Goal: Transaction & Acquisition: Subscribe to service/newsletter

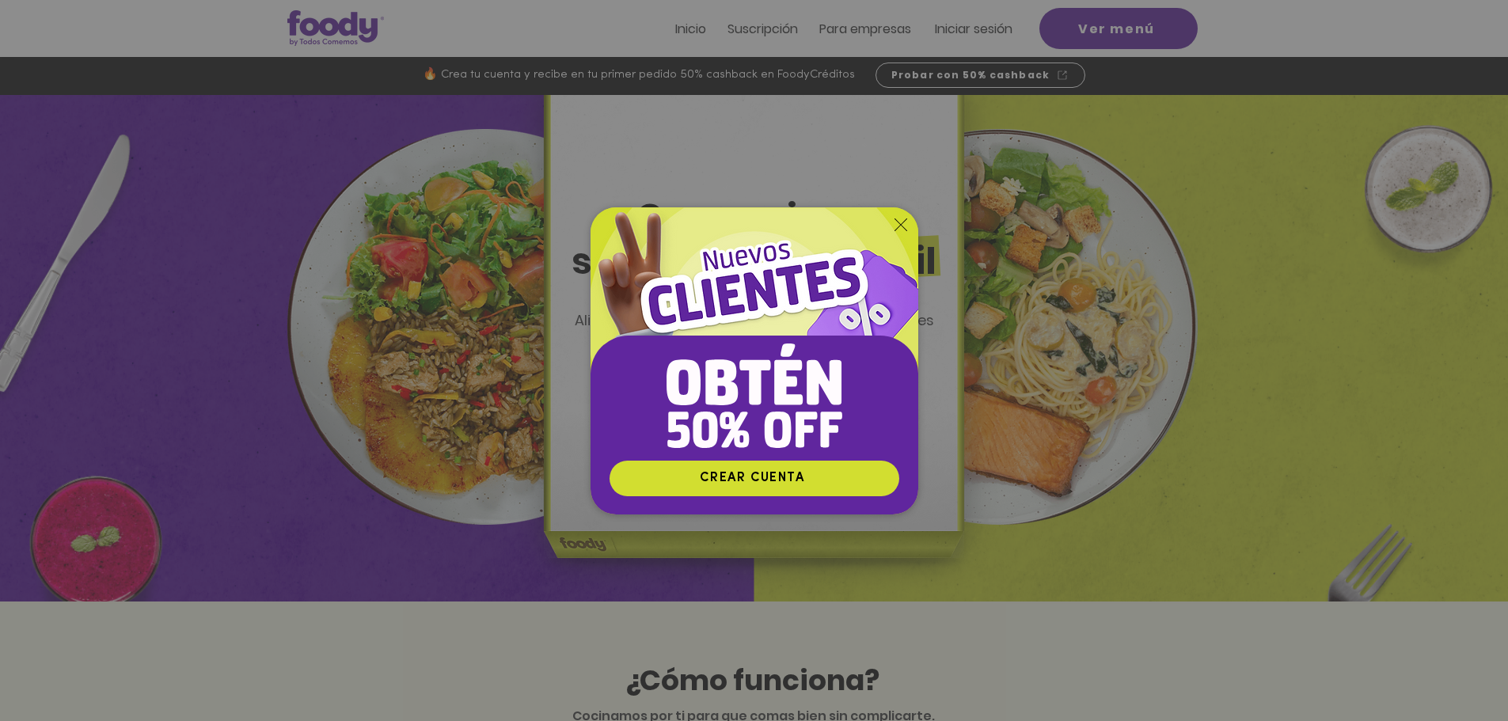
click at [901, 218] on icon "Volver al sitio" at bounding box center [900, 224] width 13 height 13
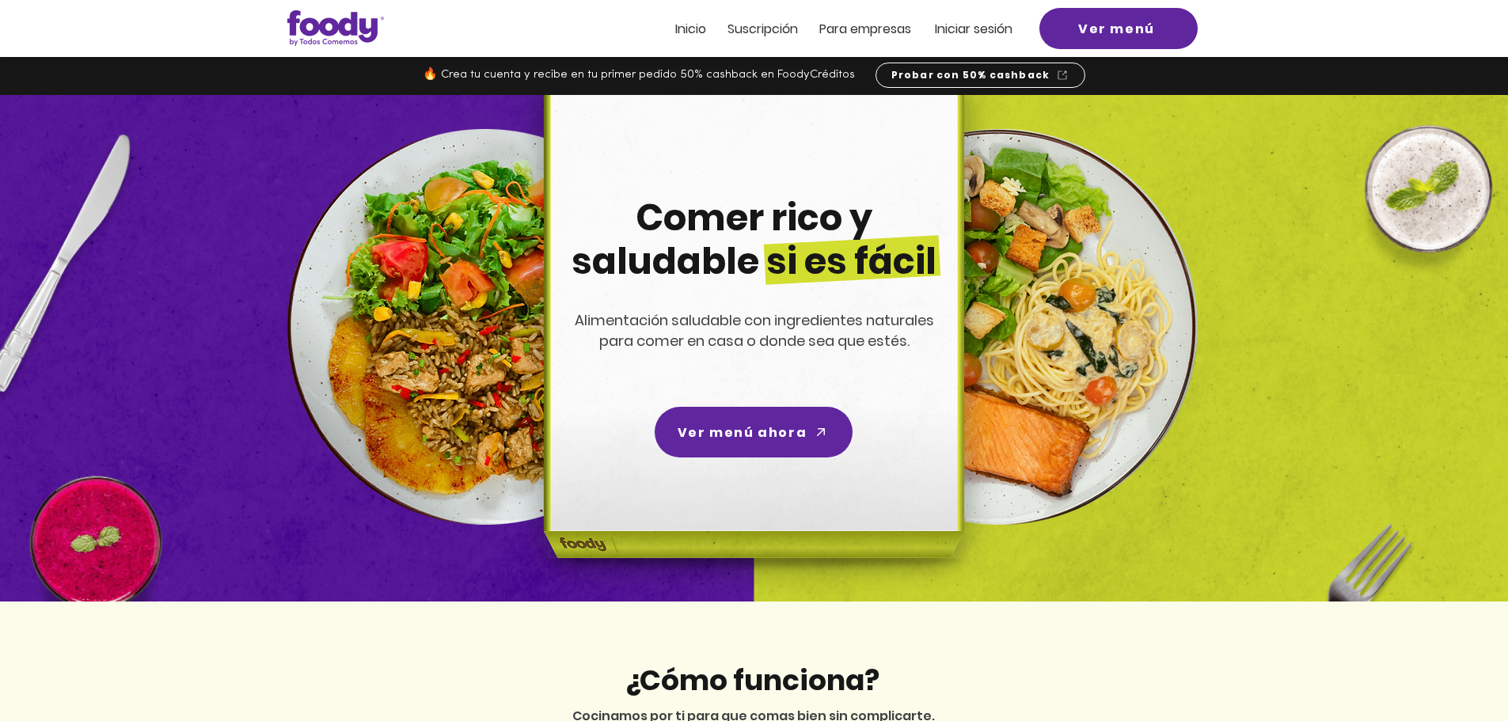
click at [1069, 418] on img at bounding box center [1000, 327] width 396 height 396
click at [789, 36] on span "Suscripción" at bounding box center [762, 29] width 70 height 18
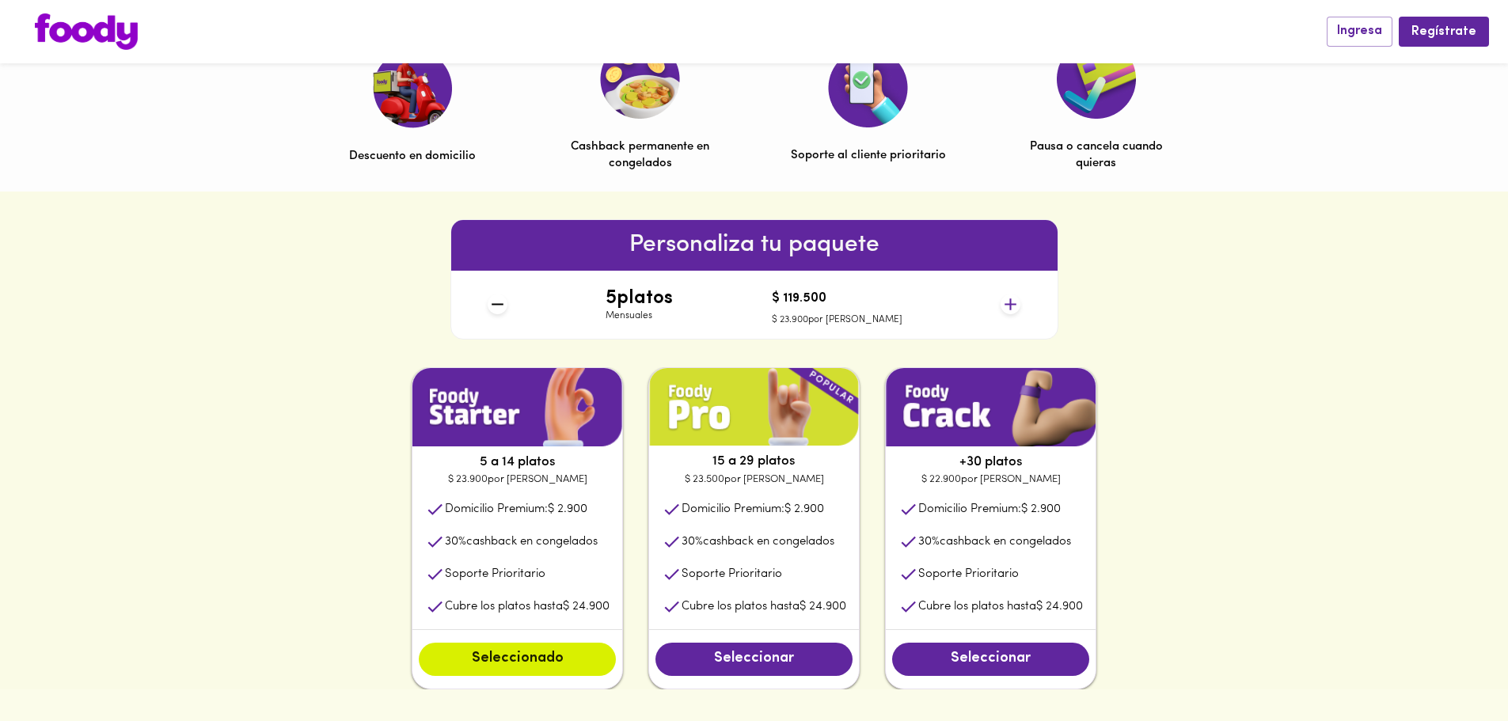
scroll to position [633, 0]
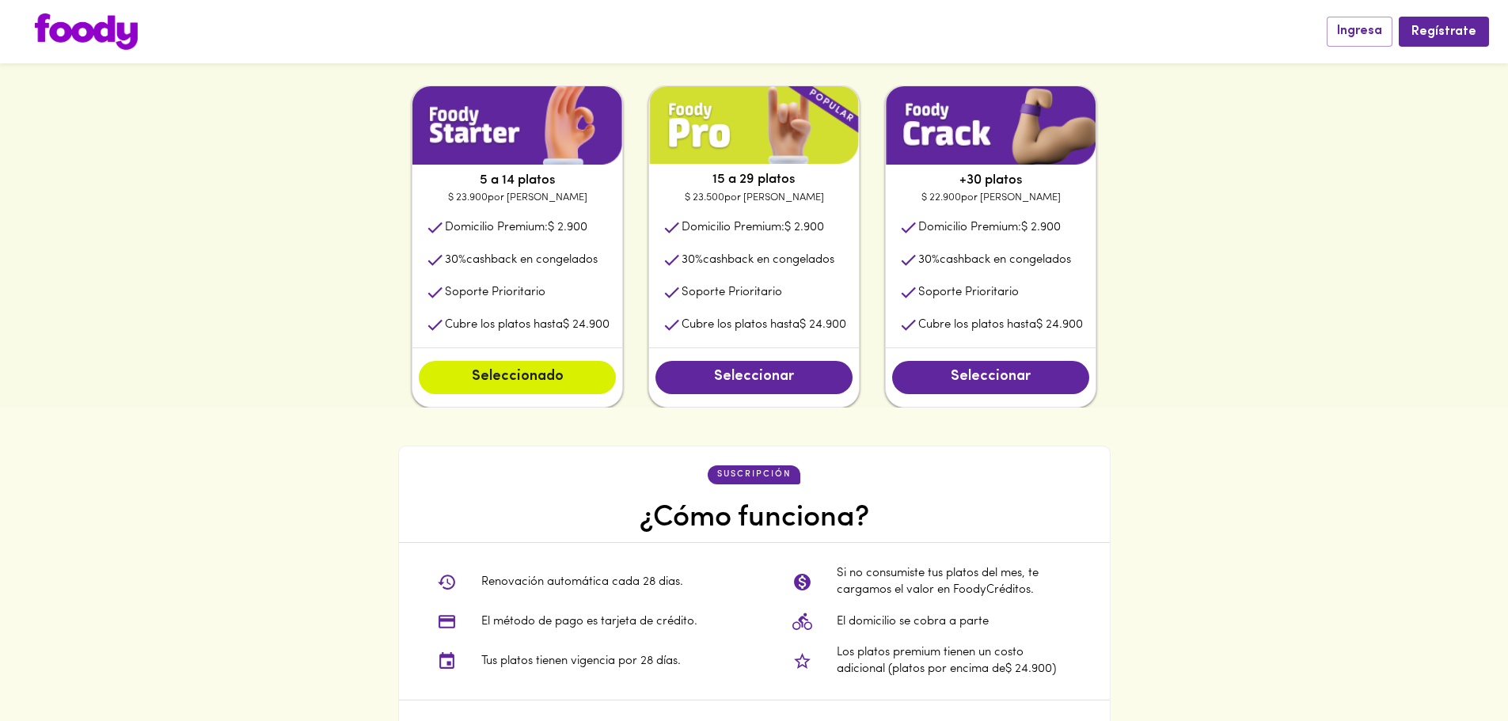
scroll to position [710, 0]
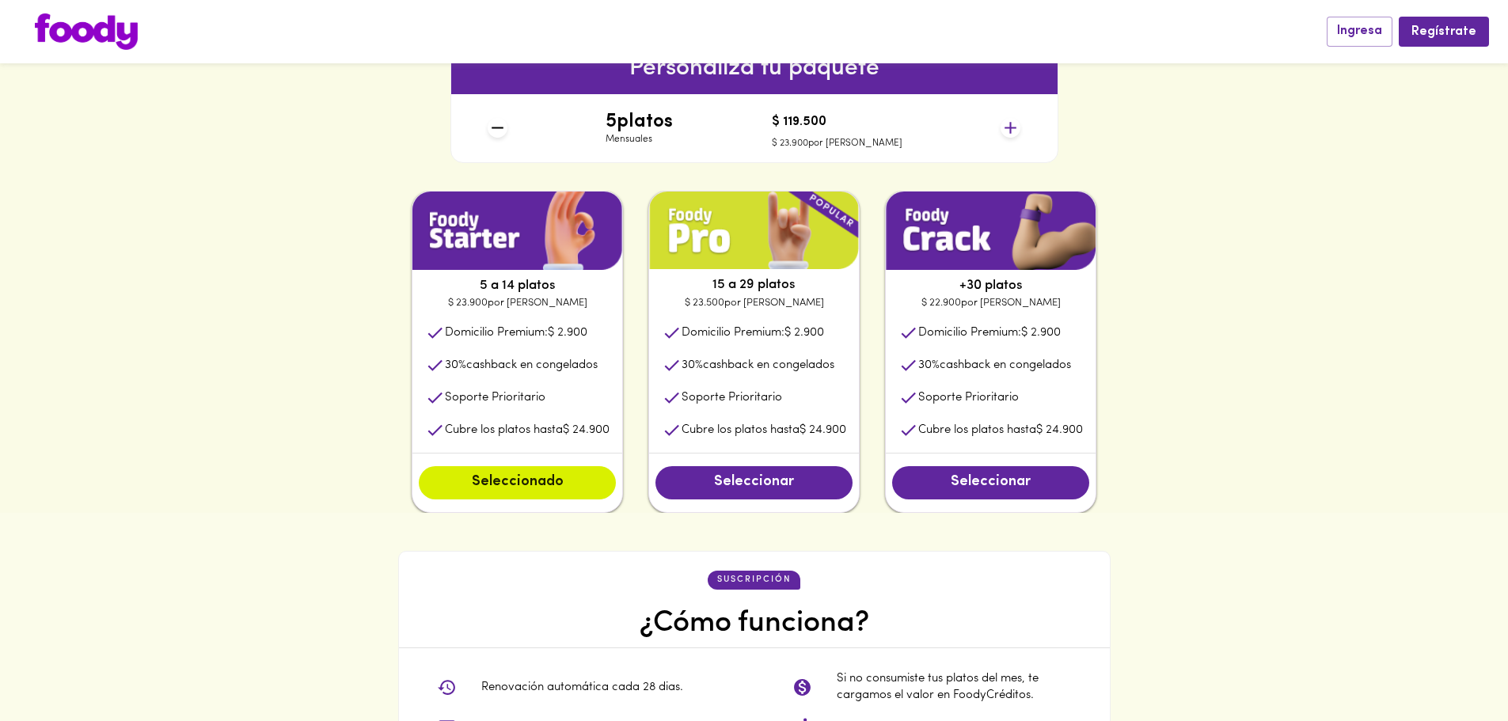
click at [1020, 131] on div "5 platos Mensuales $ 119.500 $ 23.900 por plato" at bounding box center [753, 128] width 545 height 68
click at [1018, 131] on icon at bounding box center [1010, 128] width 20 height 20
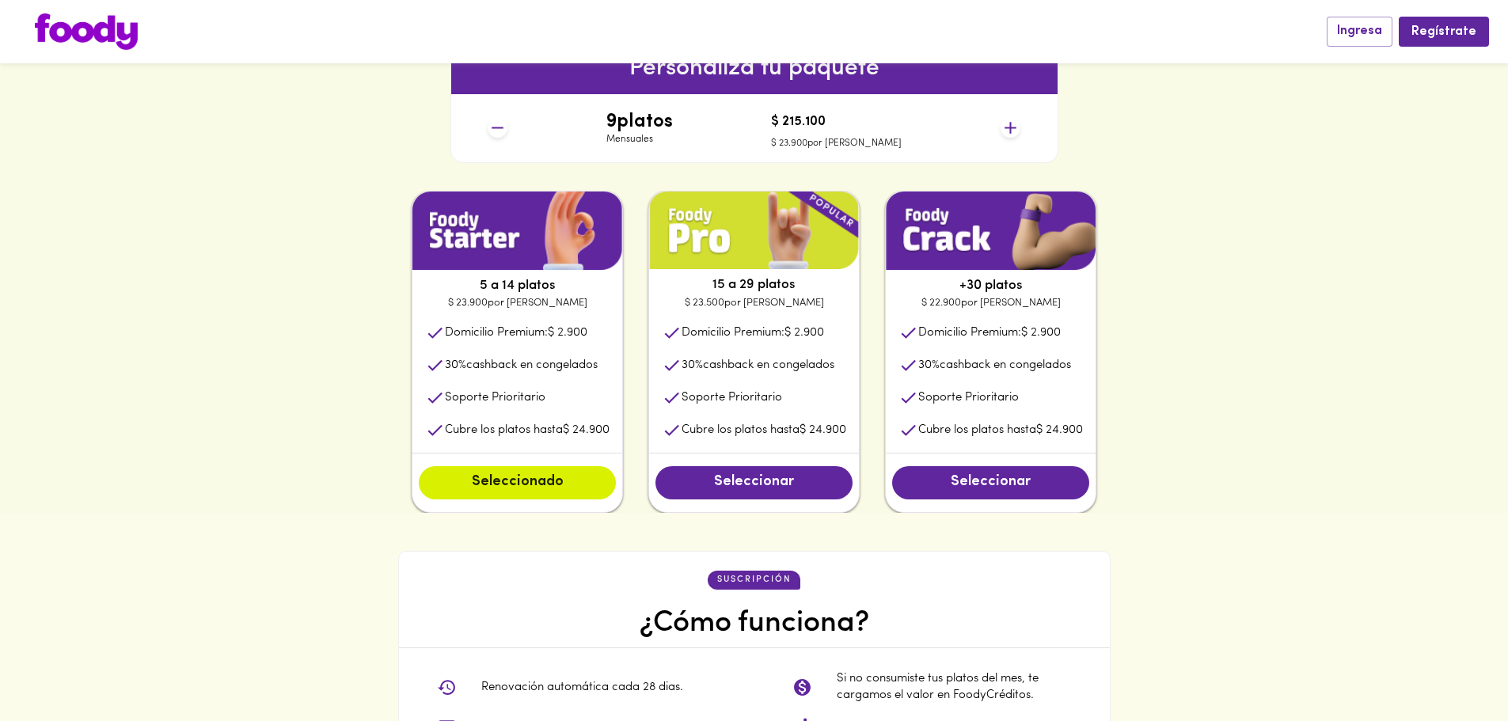
click at [1018, 131] on icon at bounding box center [1010, 128] width 20 height 20
click at [1011, 128] on icon at bounding box center [1010, 128] width 12 height 12
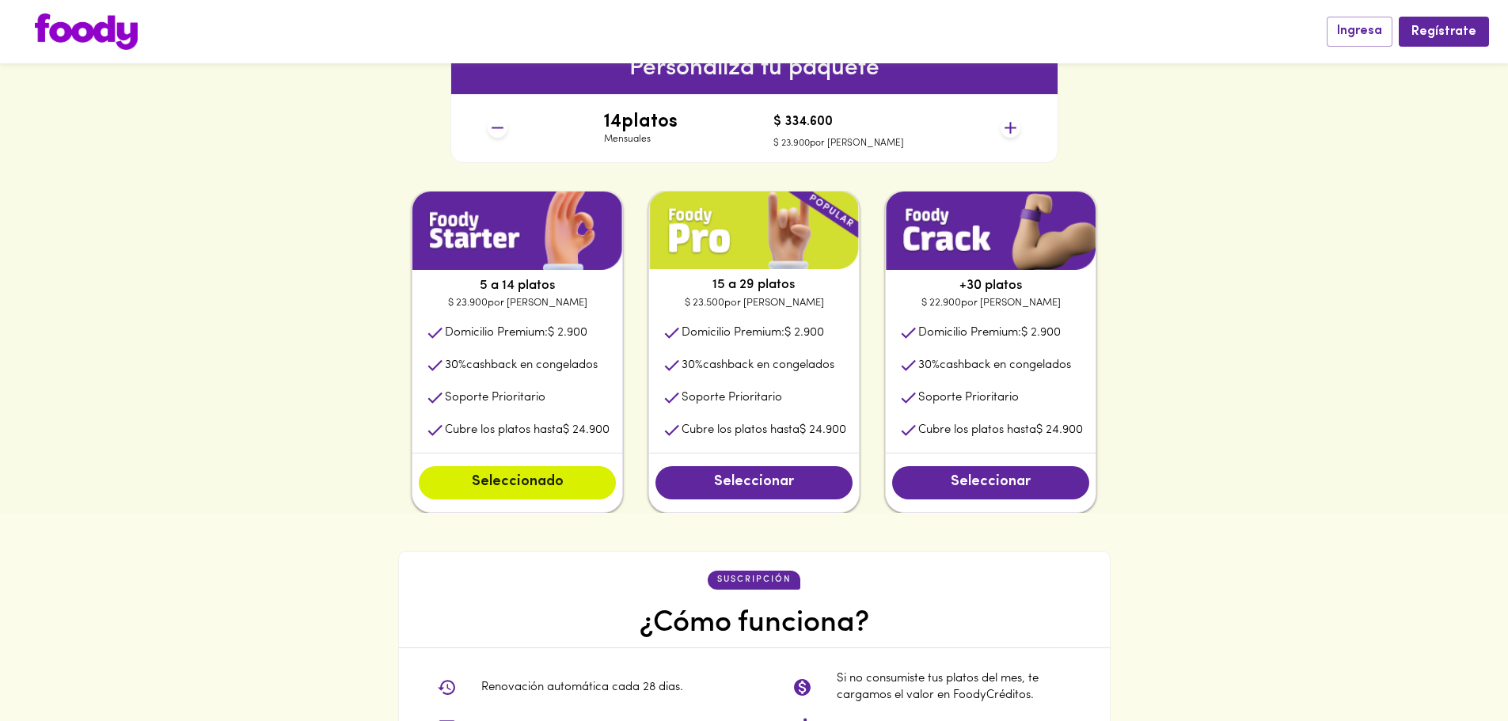
click at [1011, 128] on icon at bounding box center [1010, 128] width 12 height 12
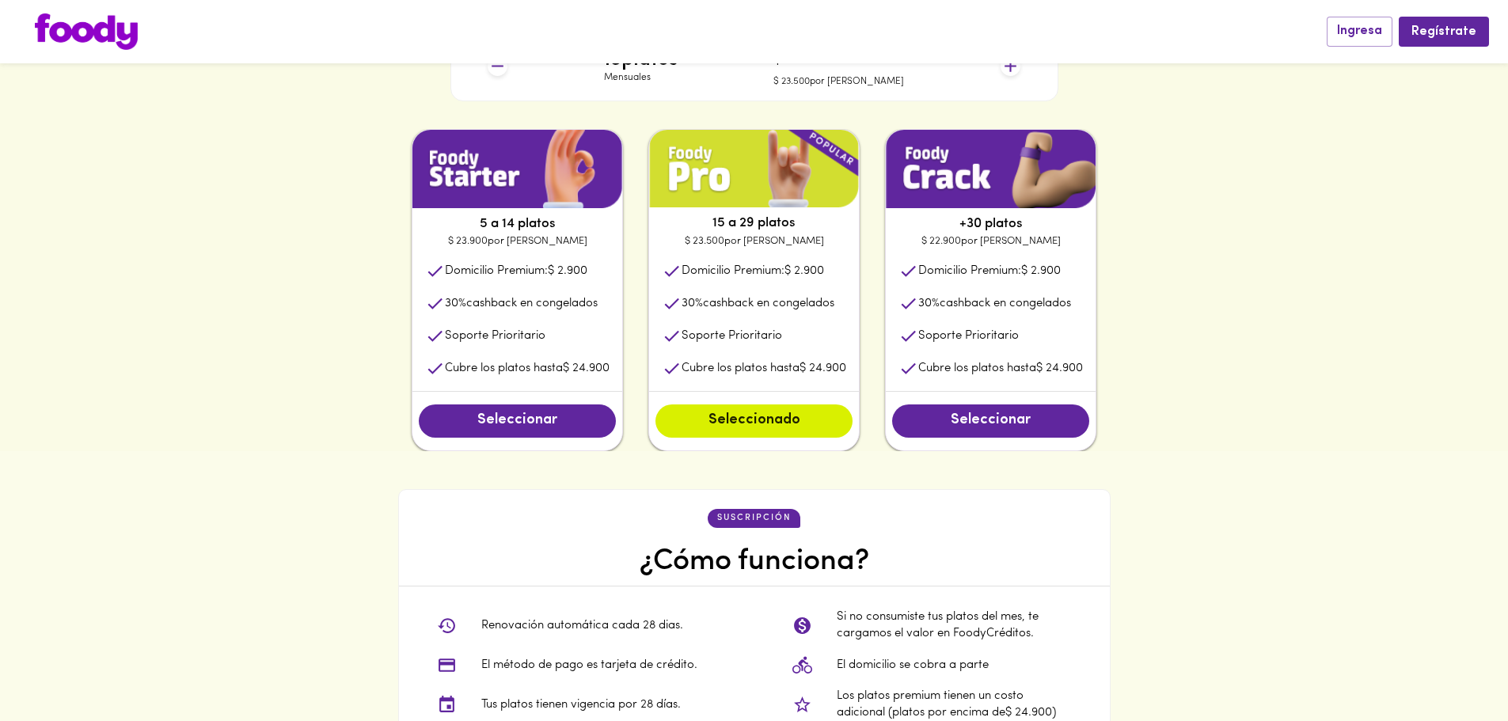
scroll to position [789, 0]
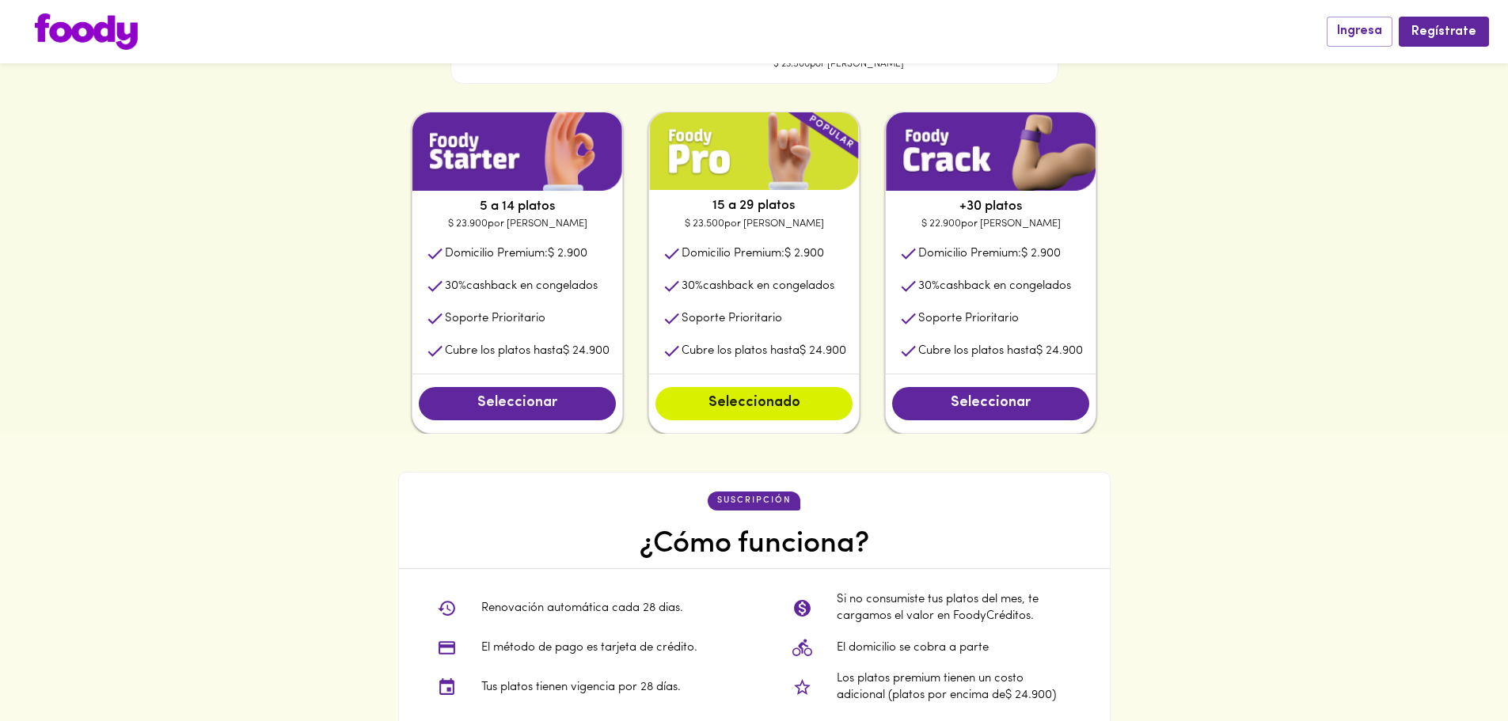
click at [514, 406] on span "Seleccionar" at bounding box center [516, 403] width 165 height 17
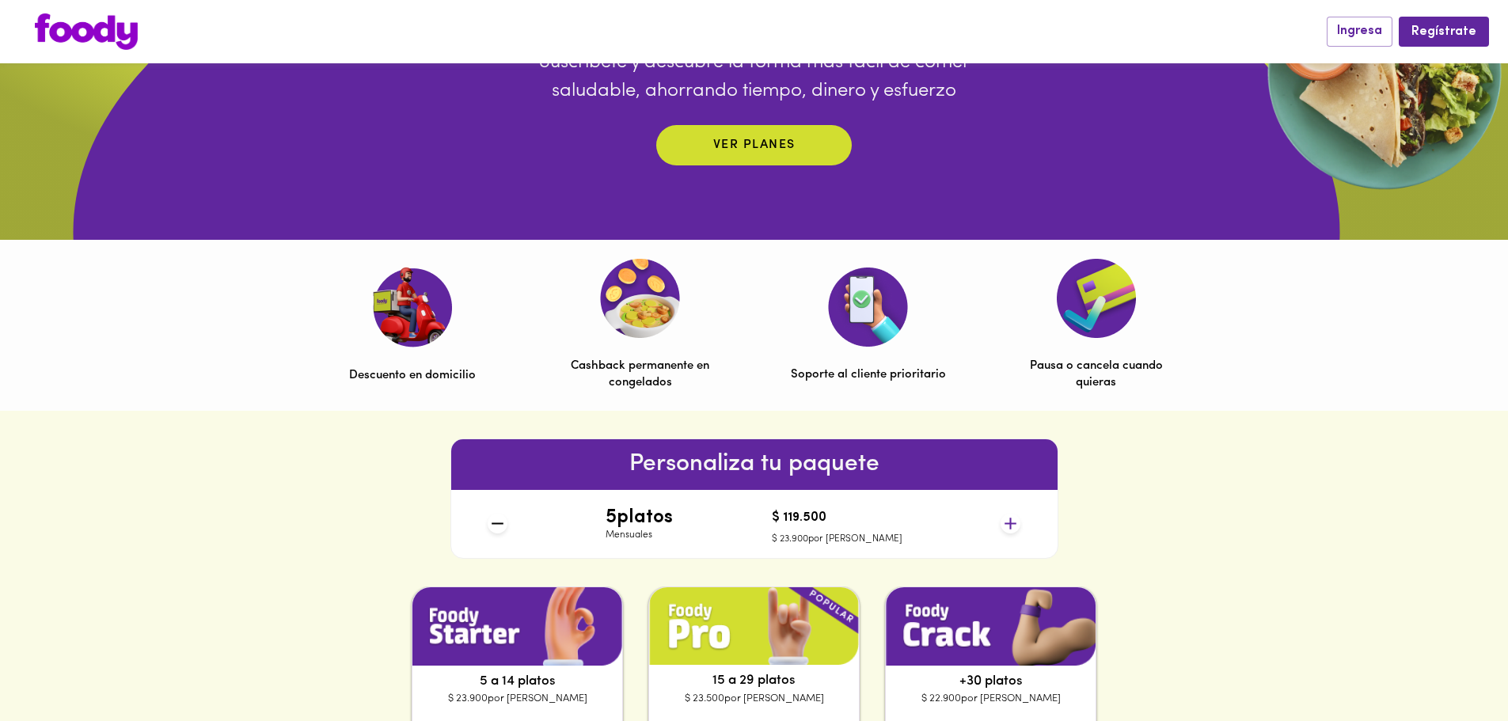
scroll to position [0, 0]
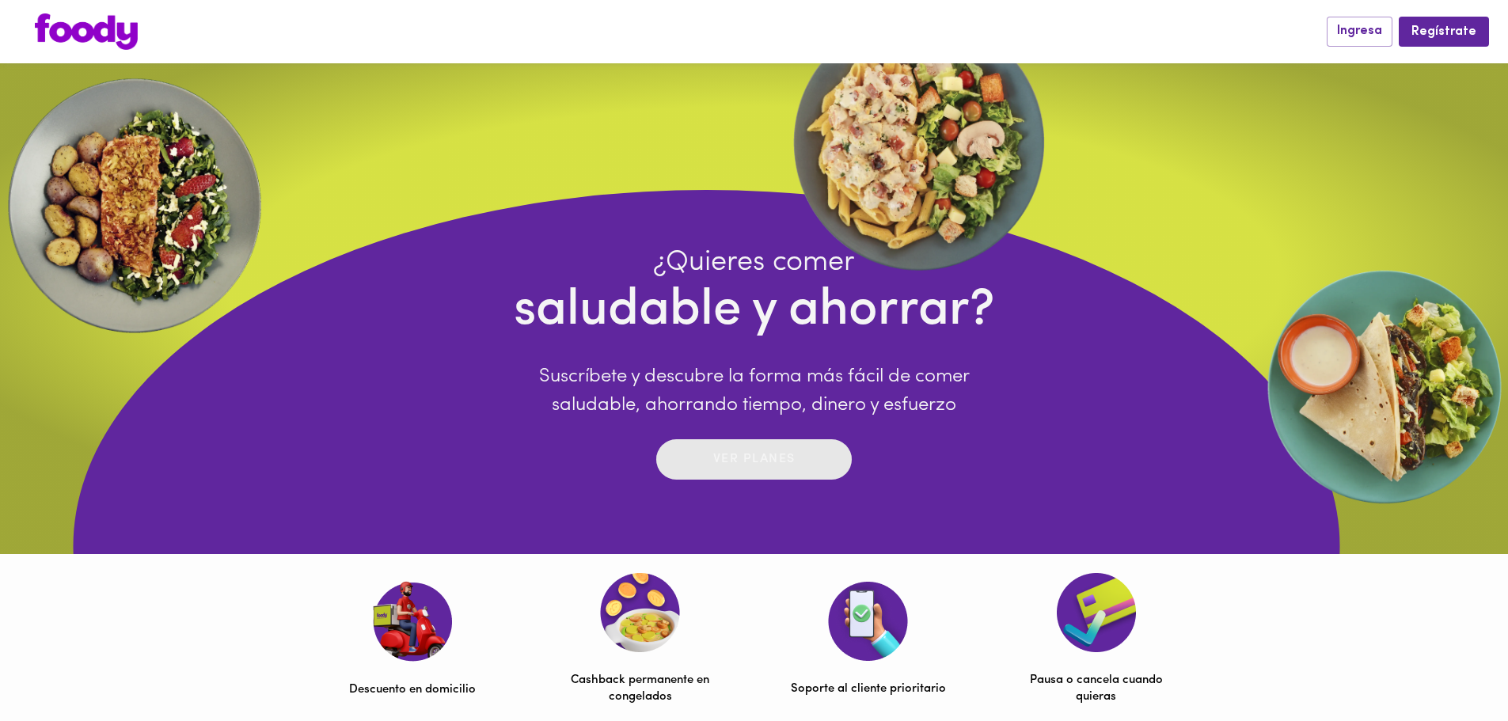
click at [755, 472] on div "Ver planes" at bounding box center [754, 459] width 82 height 25
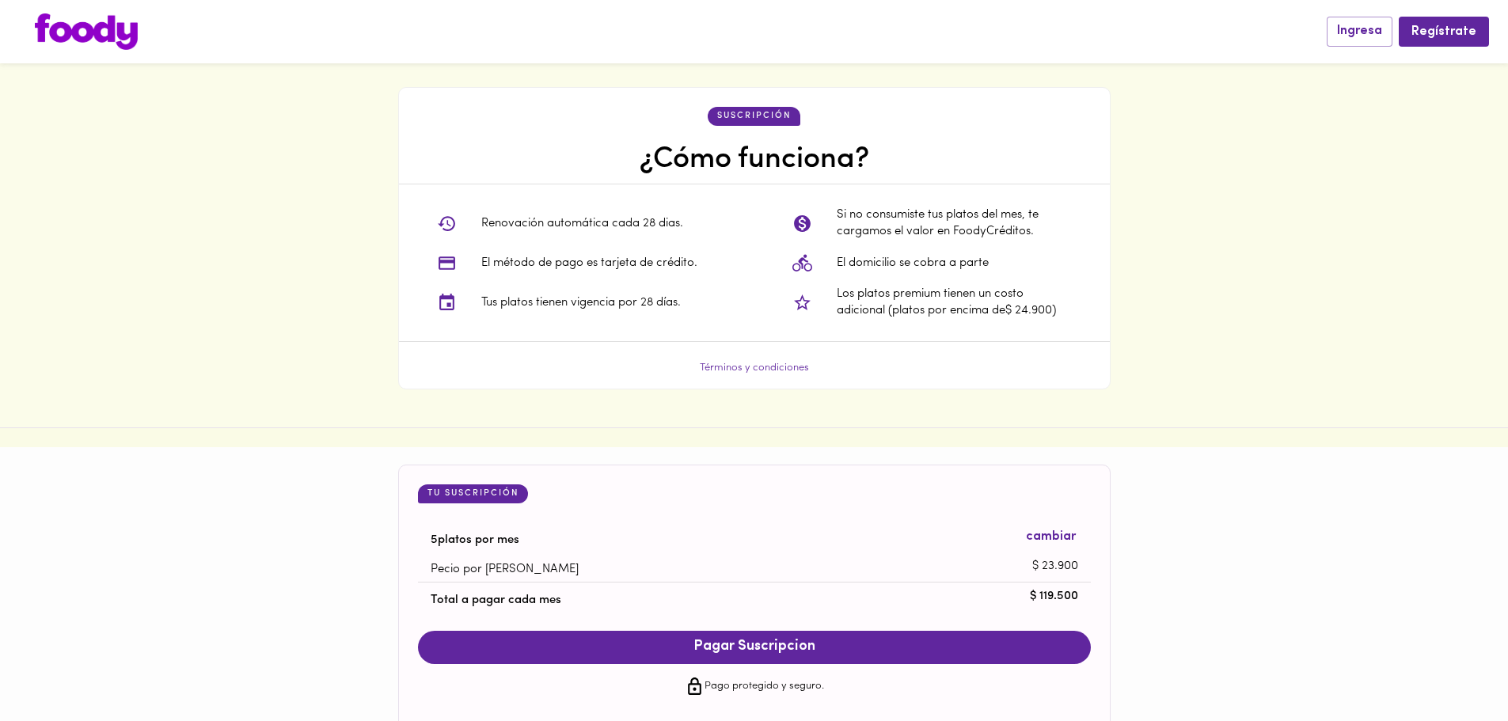
scroll to position [1343, 0]
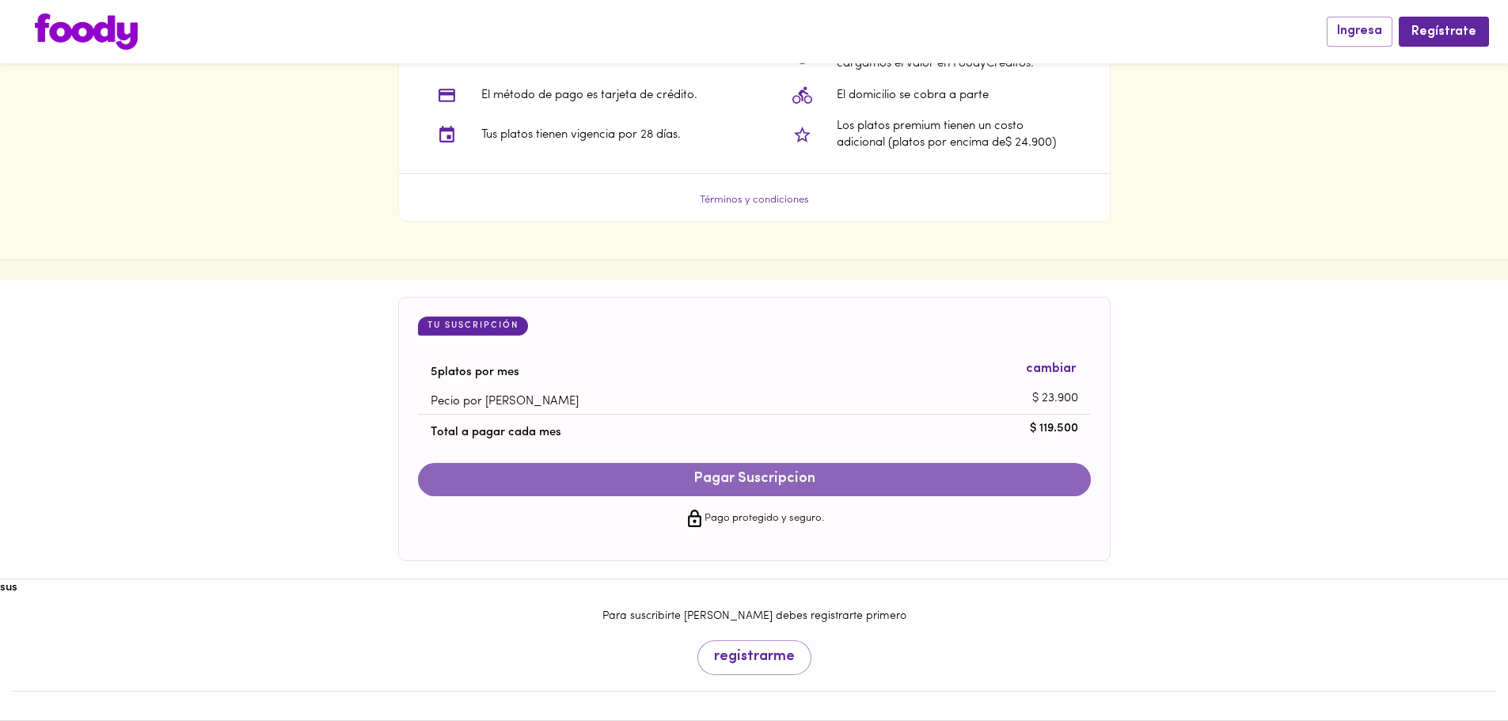
click at [816, 476] on span "Pagar Suscripcion" at bounding box center [754, 479] width 641 height 17
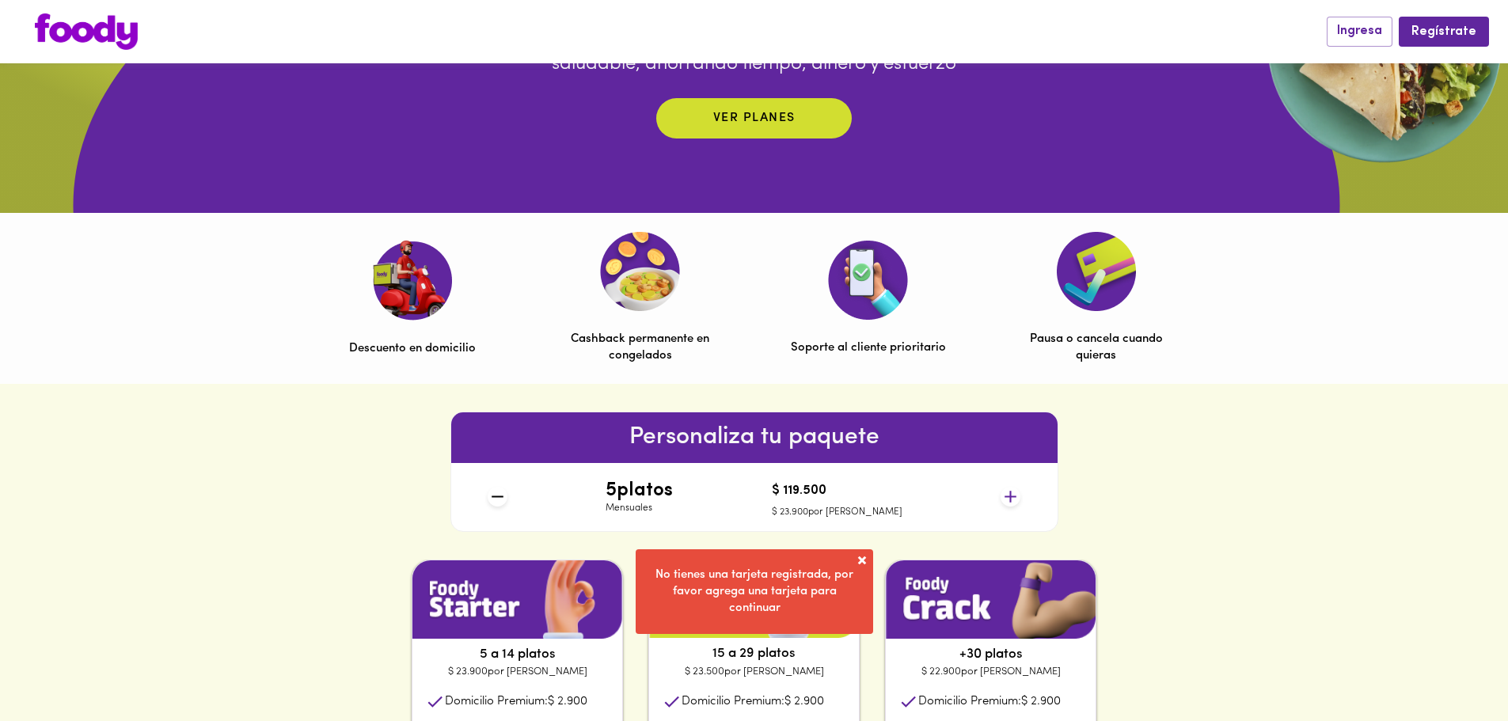
scroll to position [314, 0]
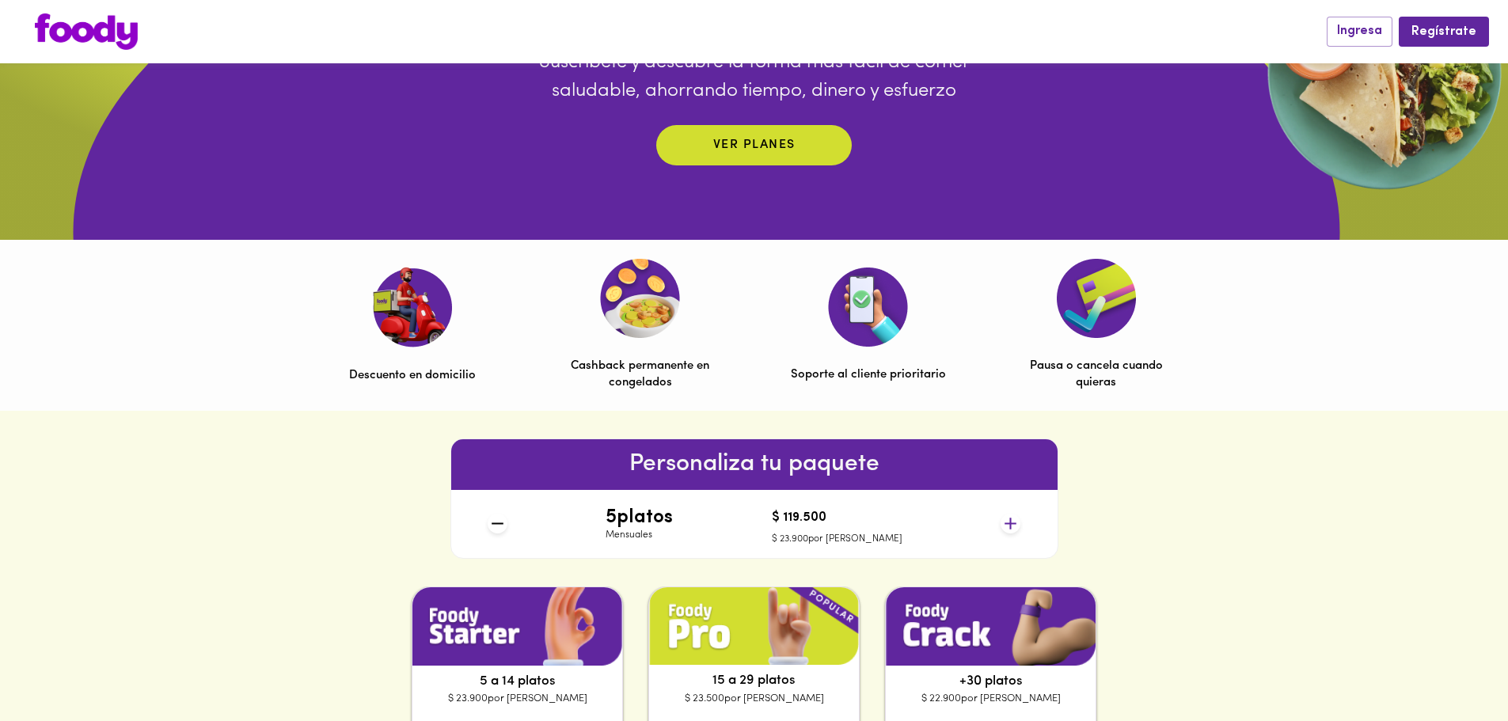
click at [633, 378] on p "Cashback permanente en congelados" at bounding box center [640, 375] width 155 height 34
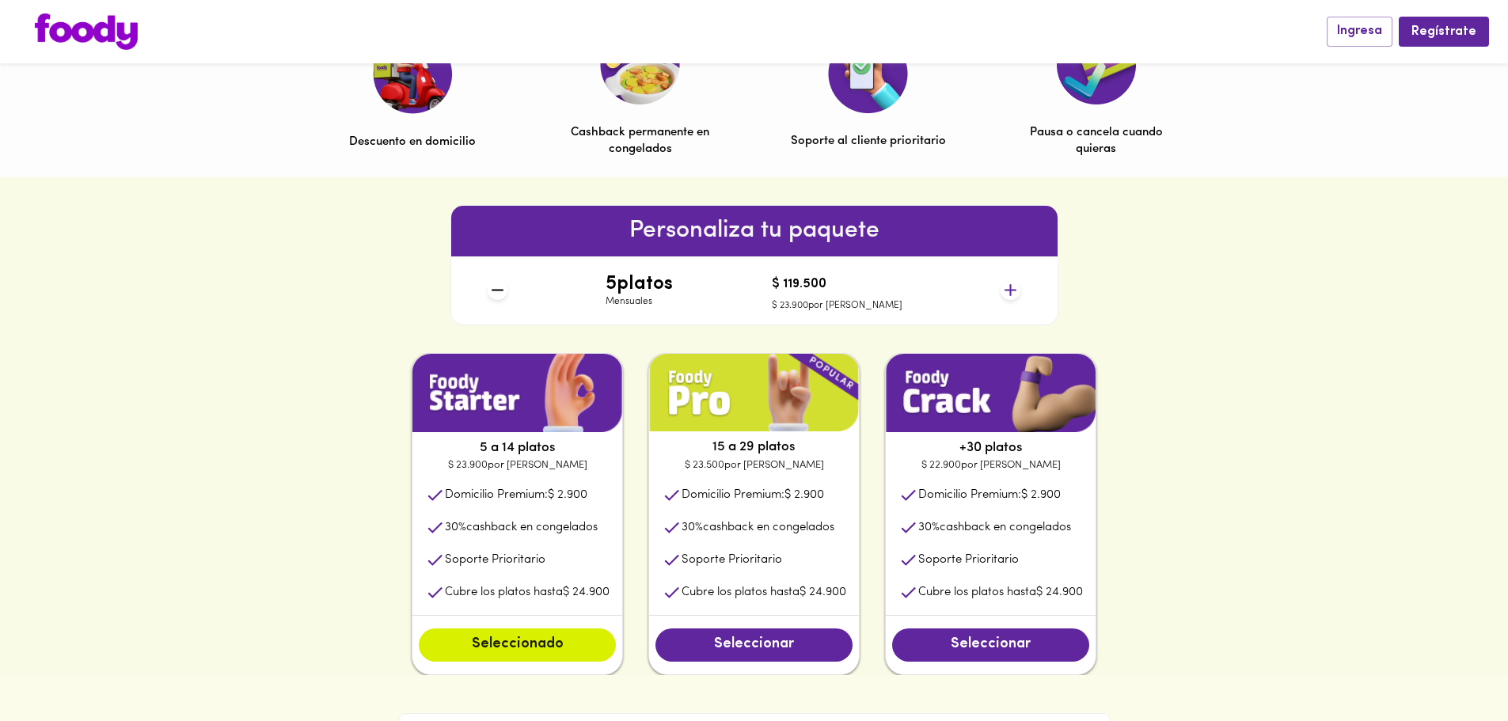
scroll to position [554, 0]
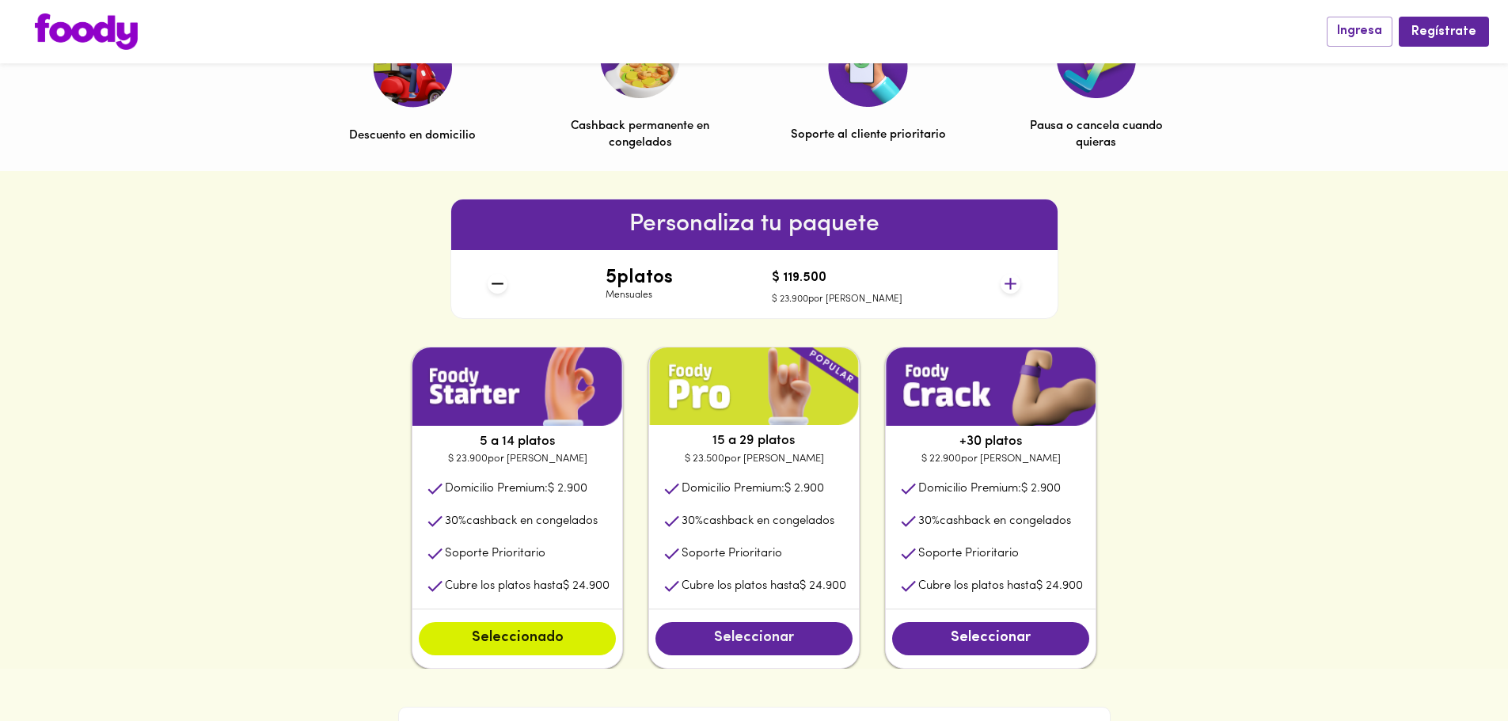
click at [729, 647] on span "Seleccionar" at bounding box center [753, 638] width 165 height 17
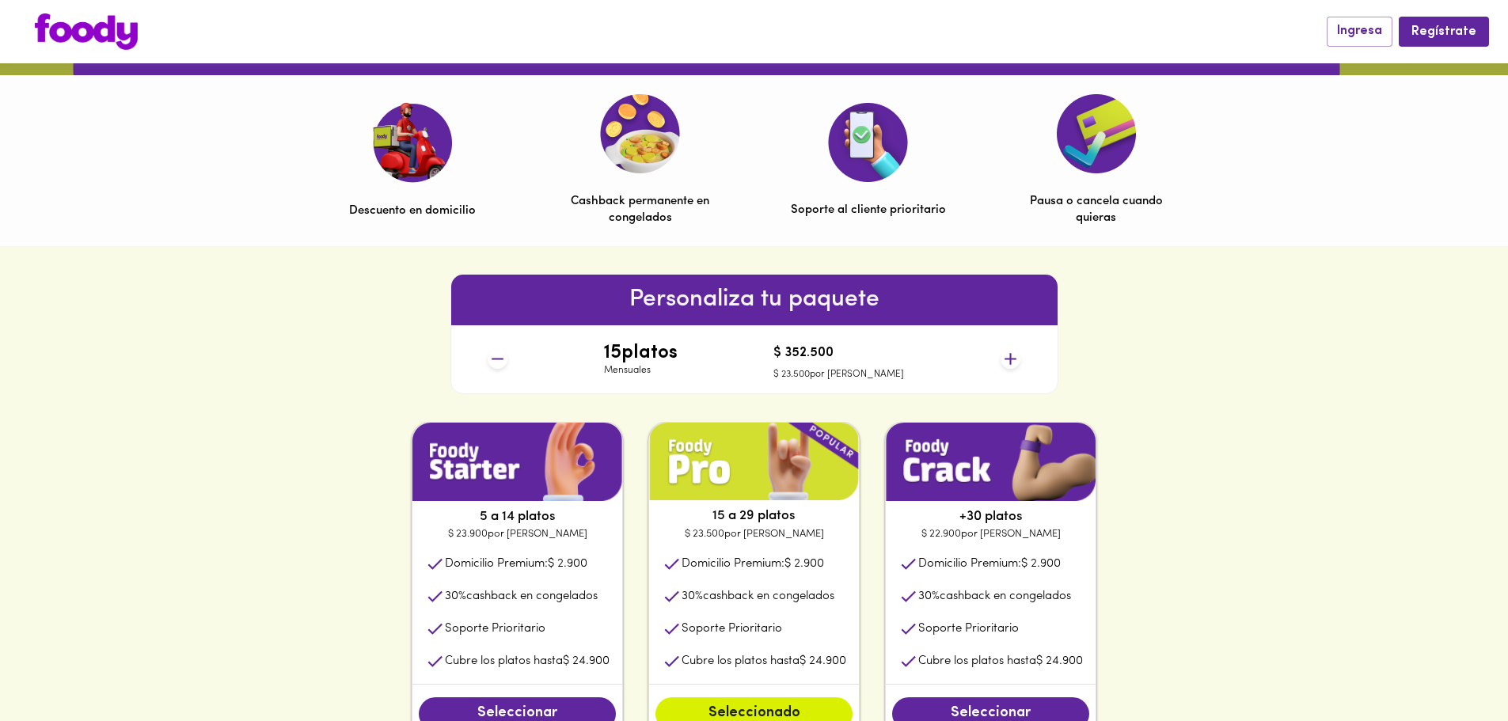
scroll to position [475, 0]
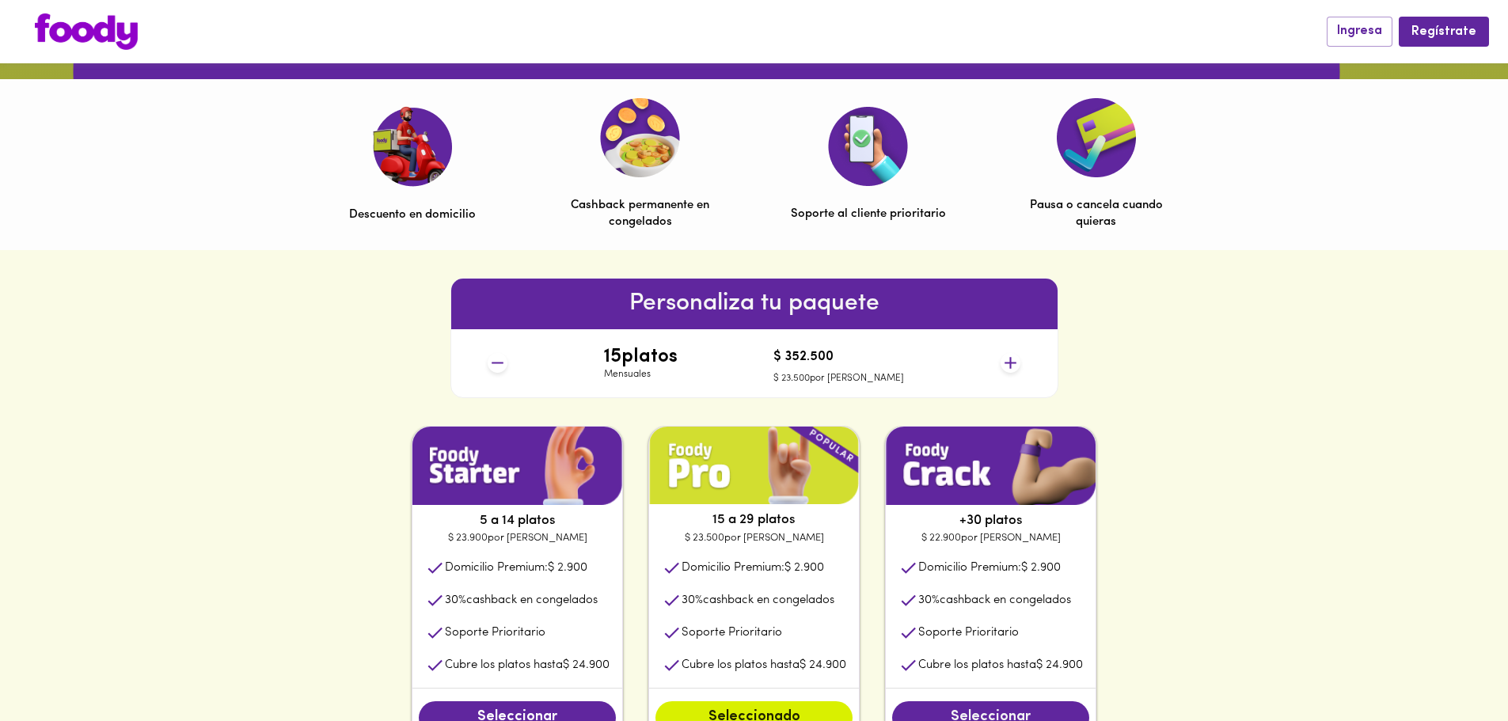
click at [1015, 711] on span "Seleccionar" at bounding box center [990, 717] width 165 height 17
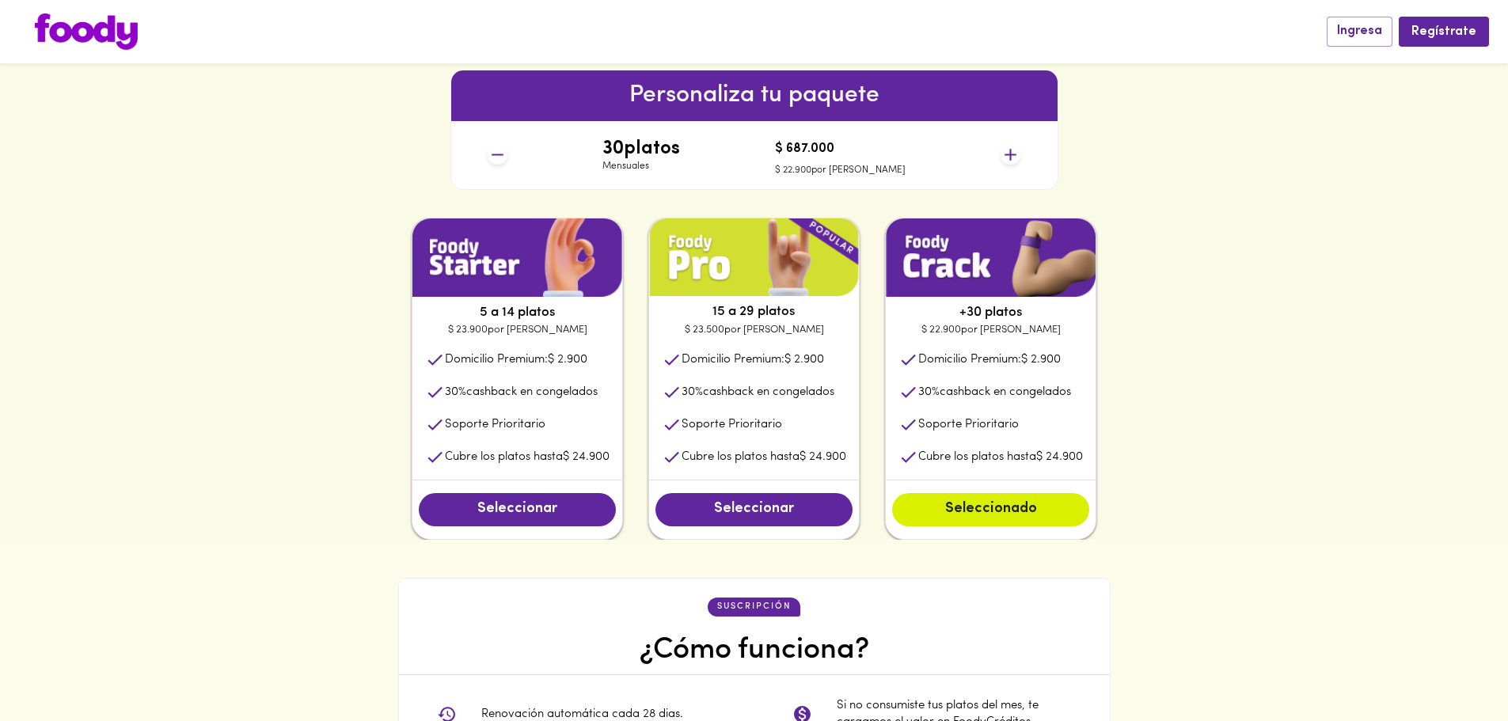
scroll to position [712, 0]
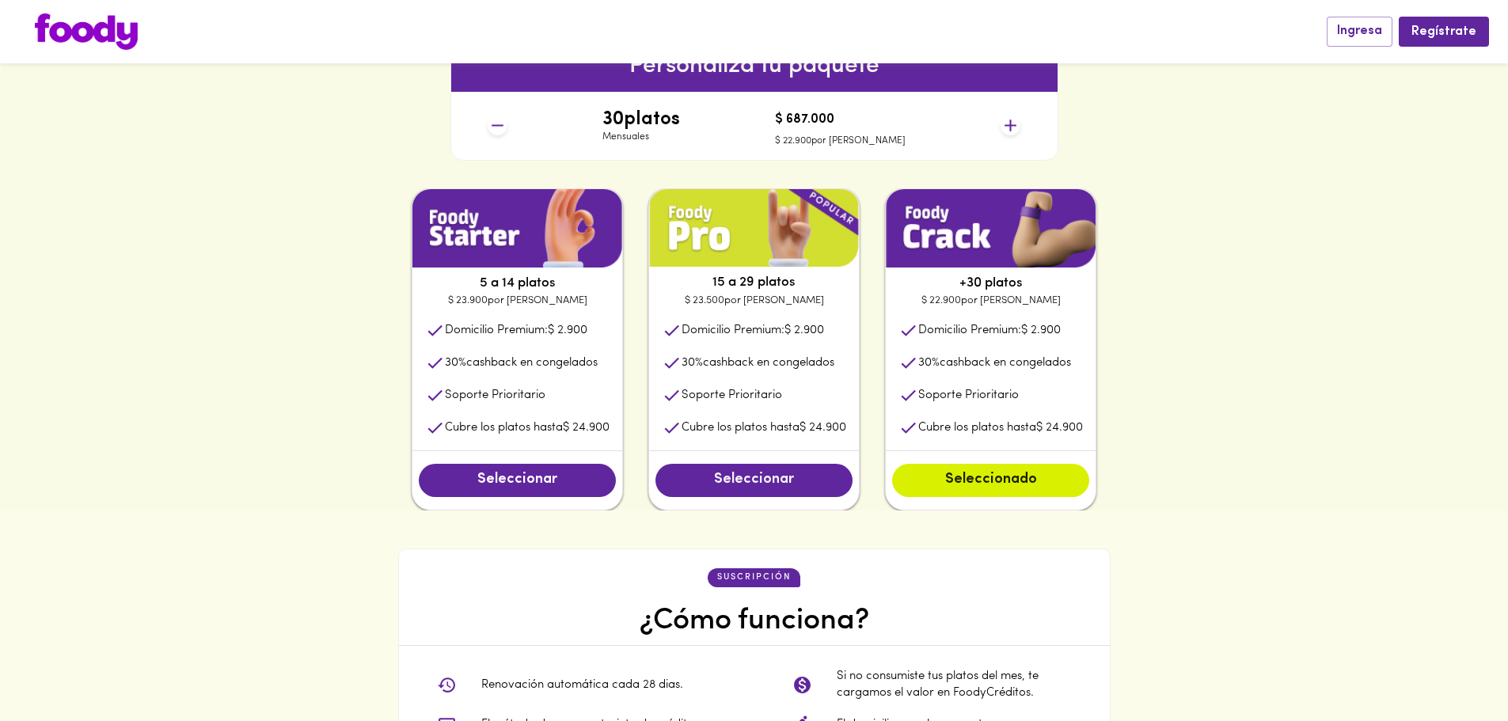
click at [792, 485] on span "Seleccionar" at bounding box center [753, 480] width 165 height 17
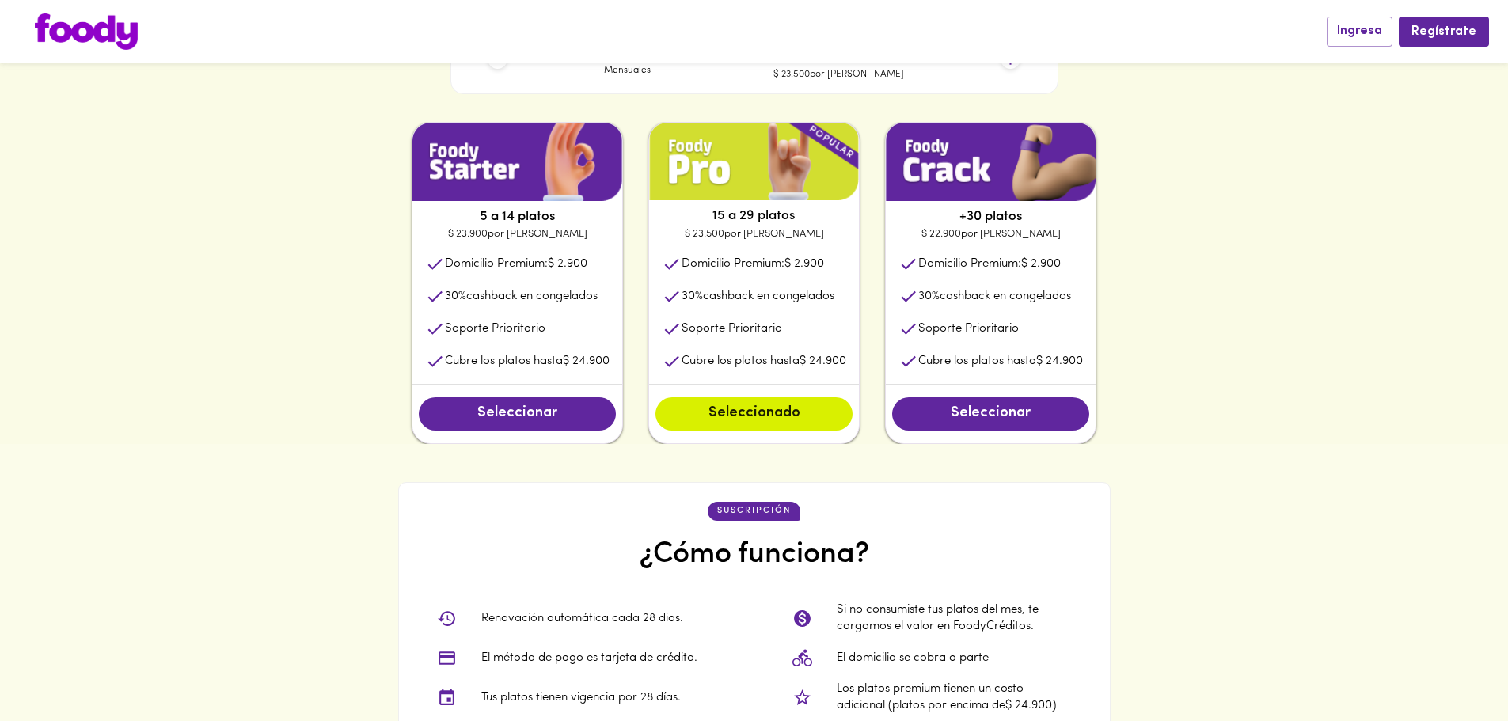
scroll to position [871, 0]
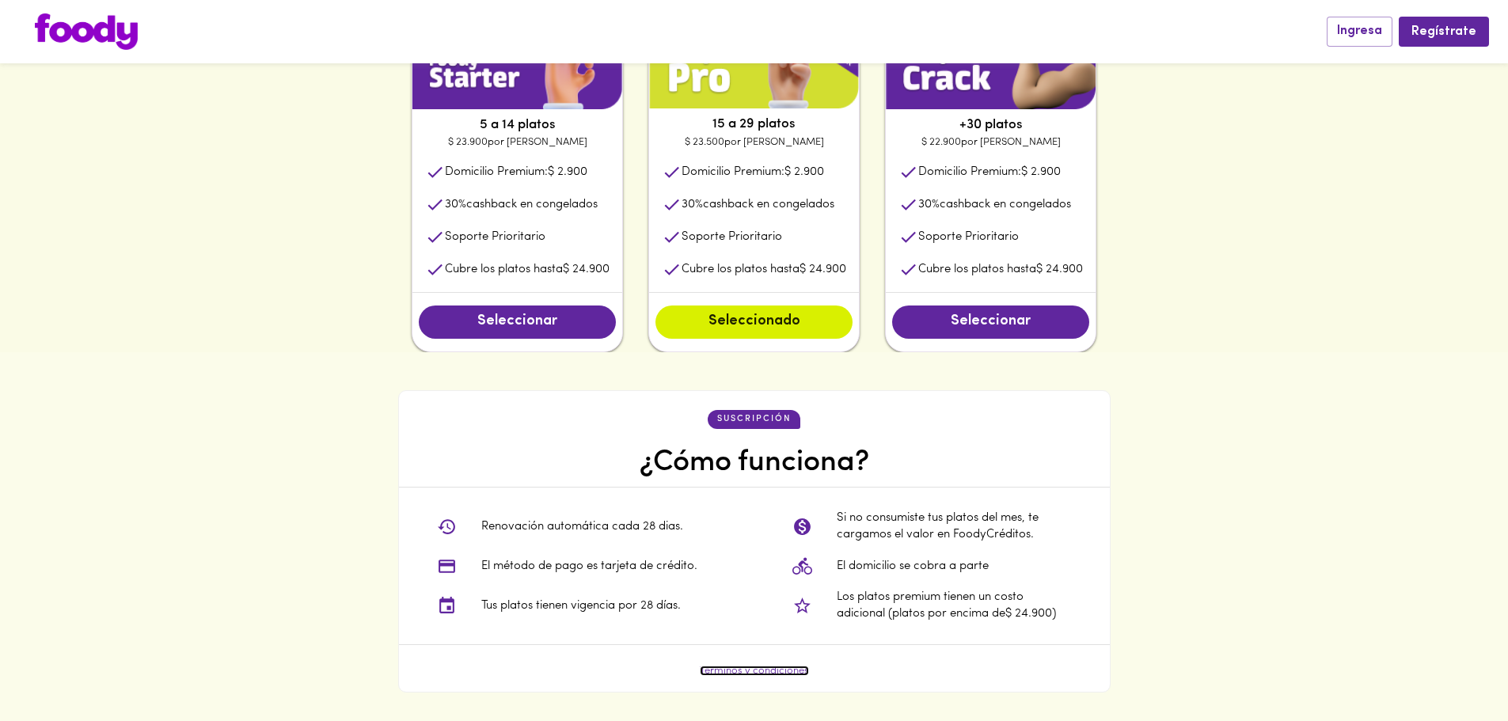
click at [738, 676] on link "Términos y condiciones" at bounding box center [754, 671] width 109 height 10
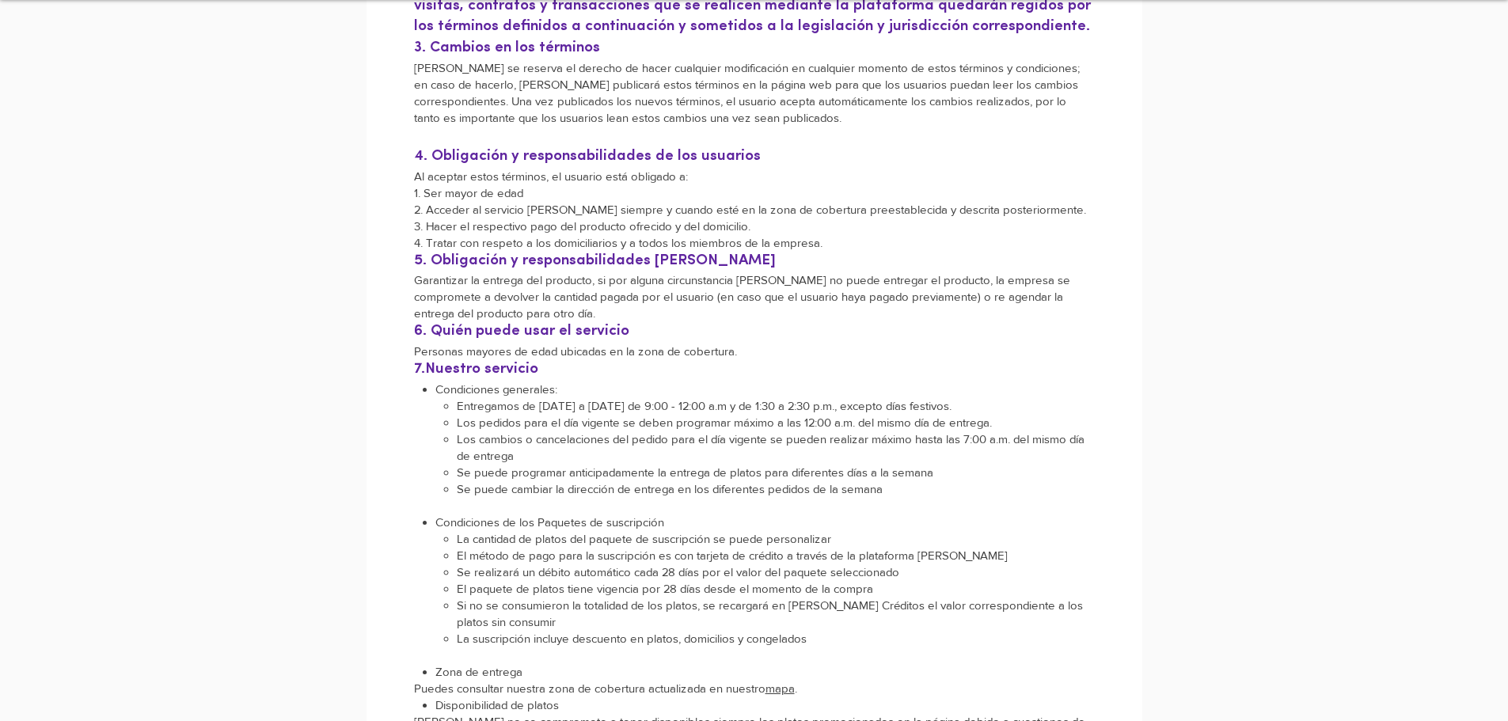
scroll to position [554, 0]
